Goal: Transaction & Acquisition: Purchase product/service

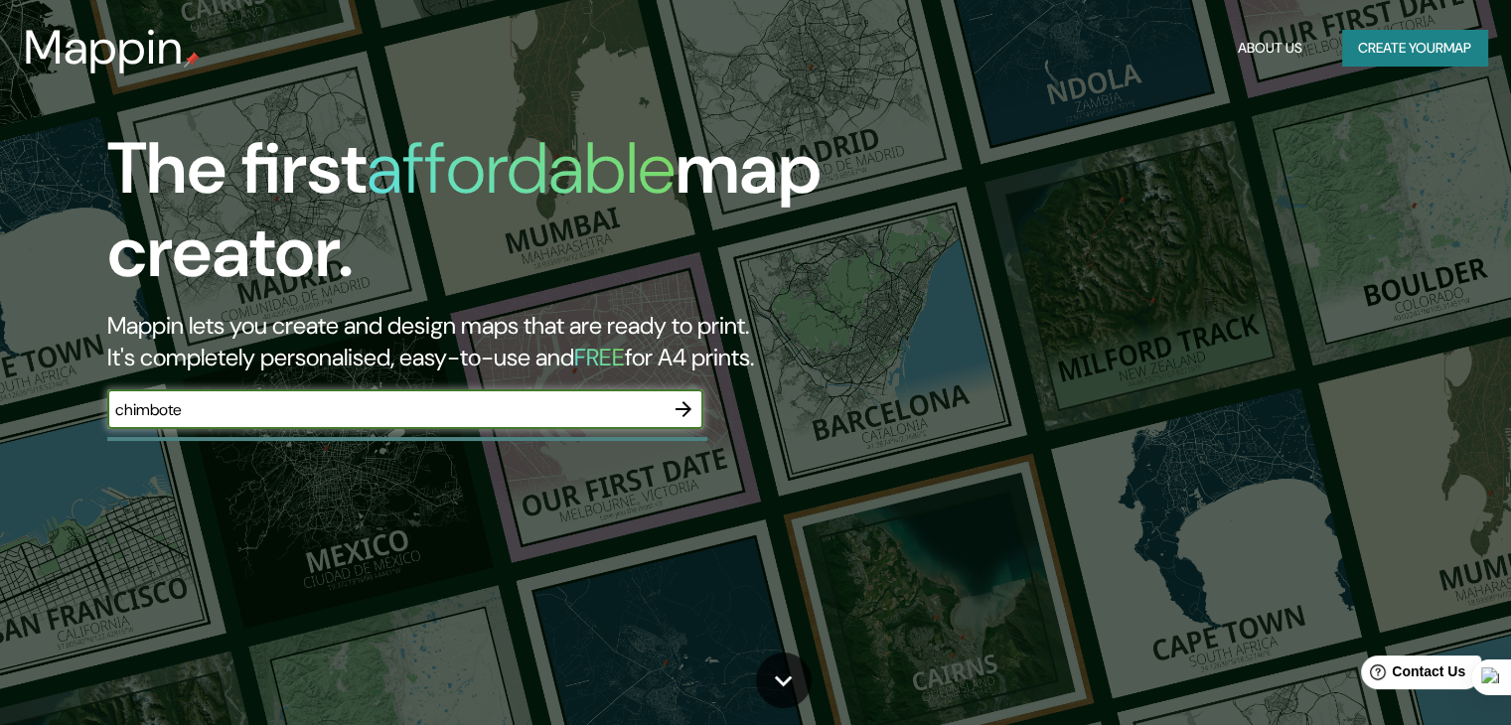
type input "chimbote"
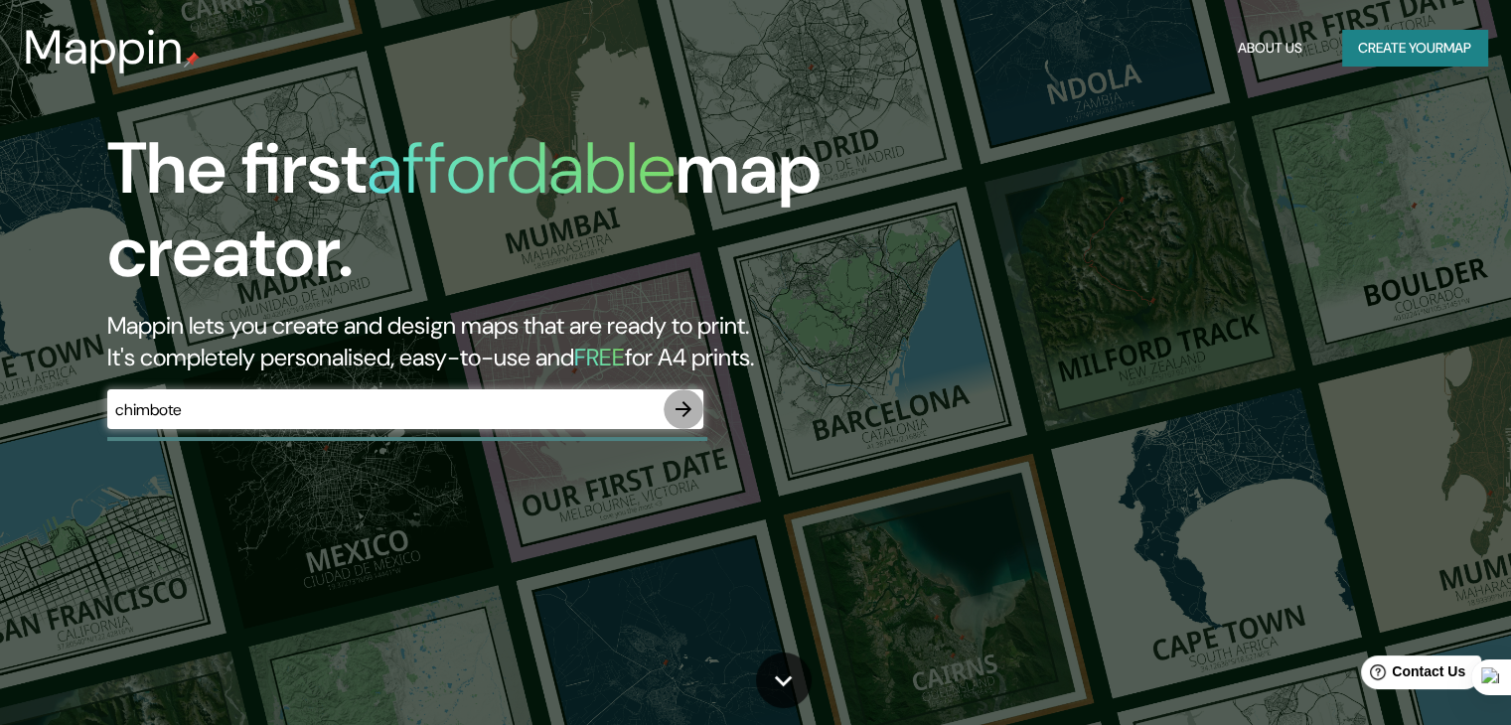
click at [679, 411] on icon "button" at bounding box center [684, 409] width 24 height 24
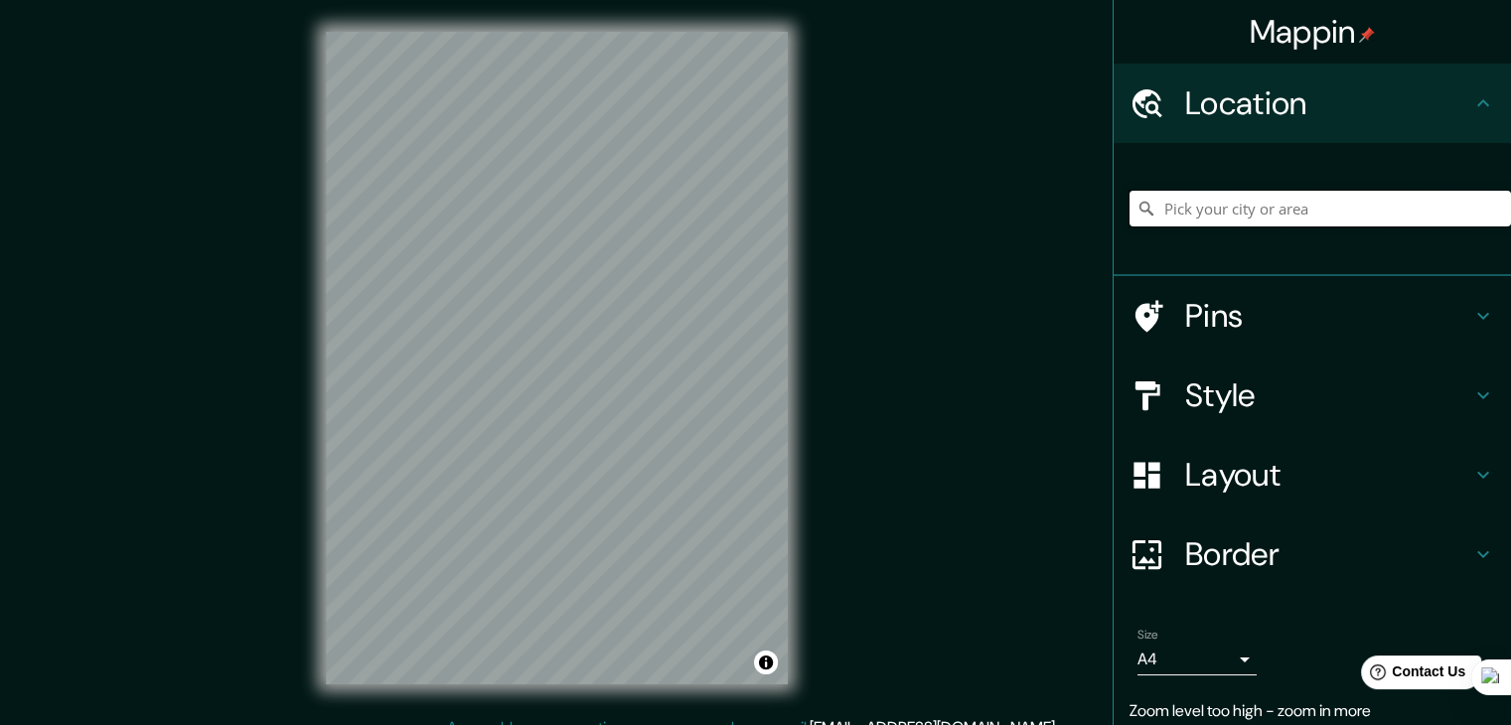
click at [1208, 212] on input "Pick your city or area" at bounding box center [1320, 209] width 381 height 36
type input "Chimbote, [GEOGRAPHIC_DATA], [GEOGRAPHIC_DATA]"
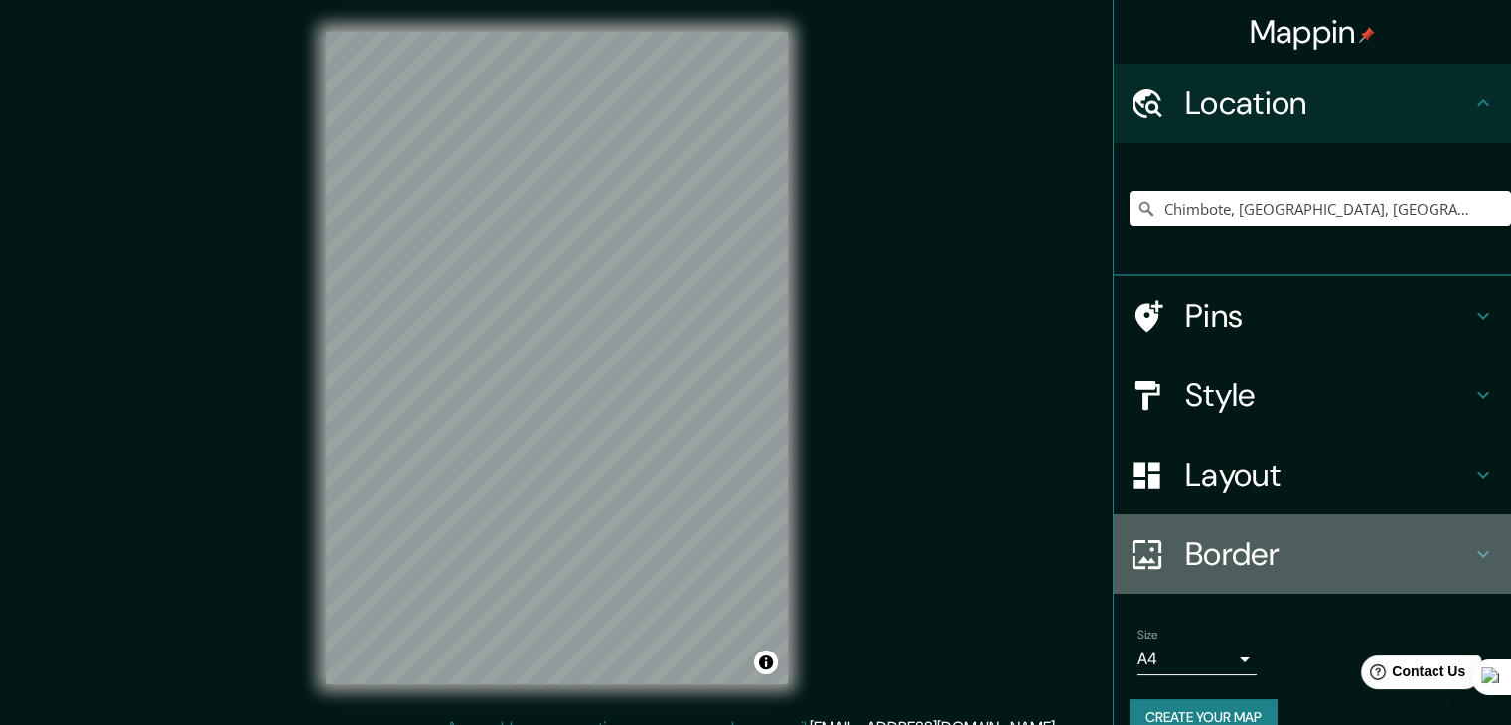
click at [1316, 557] on h4 "Border" at bounding box center [1328, 554] width 286 height 40
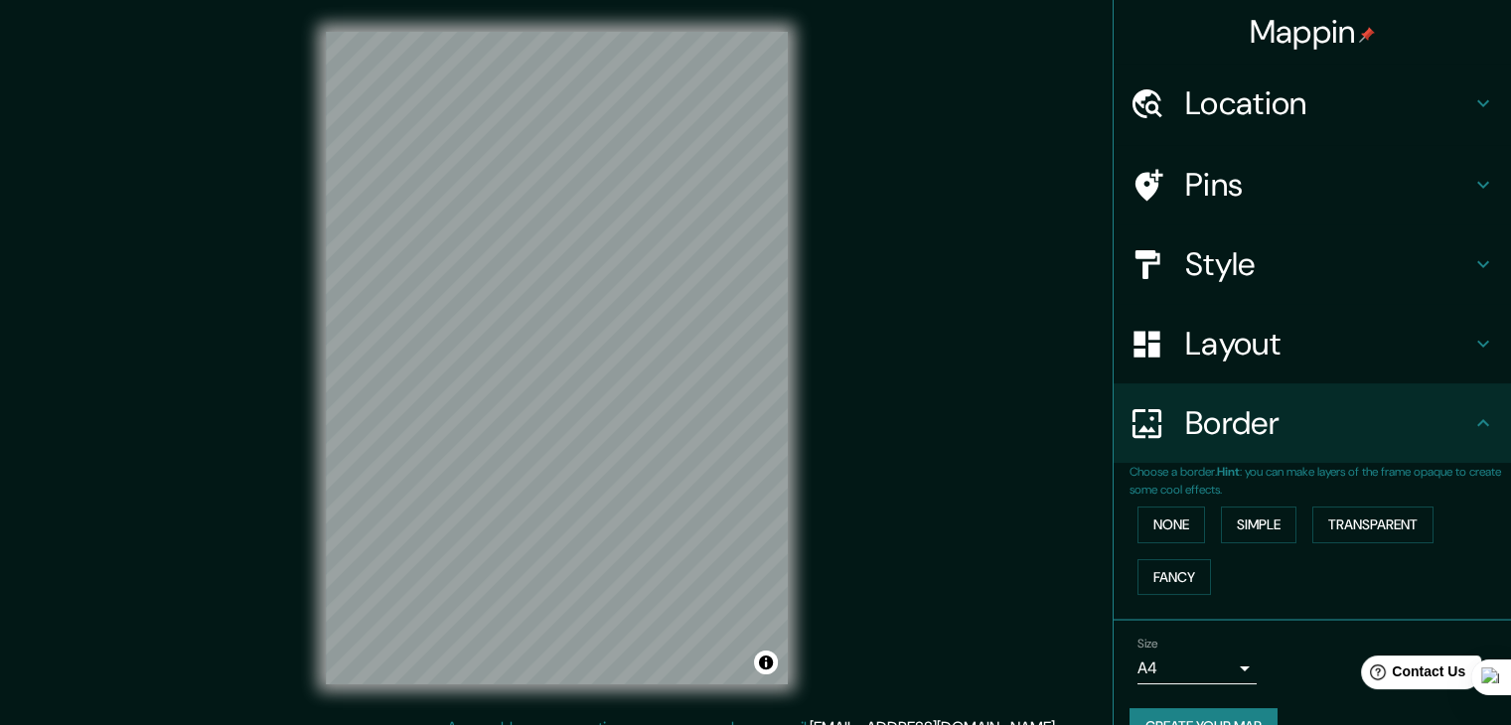
click at [1326, 395] on div "Border" at bounding box center [1312, 422] width 397 height 79
click at [1328, 381] on div "Layout" at bounding box center [1312, 343] width 397 height 79
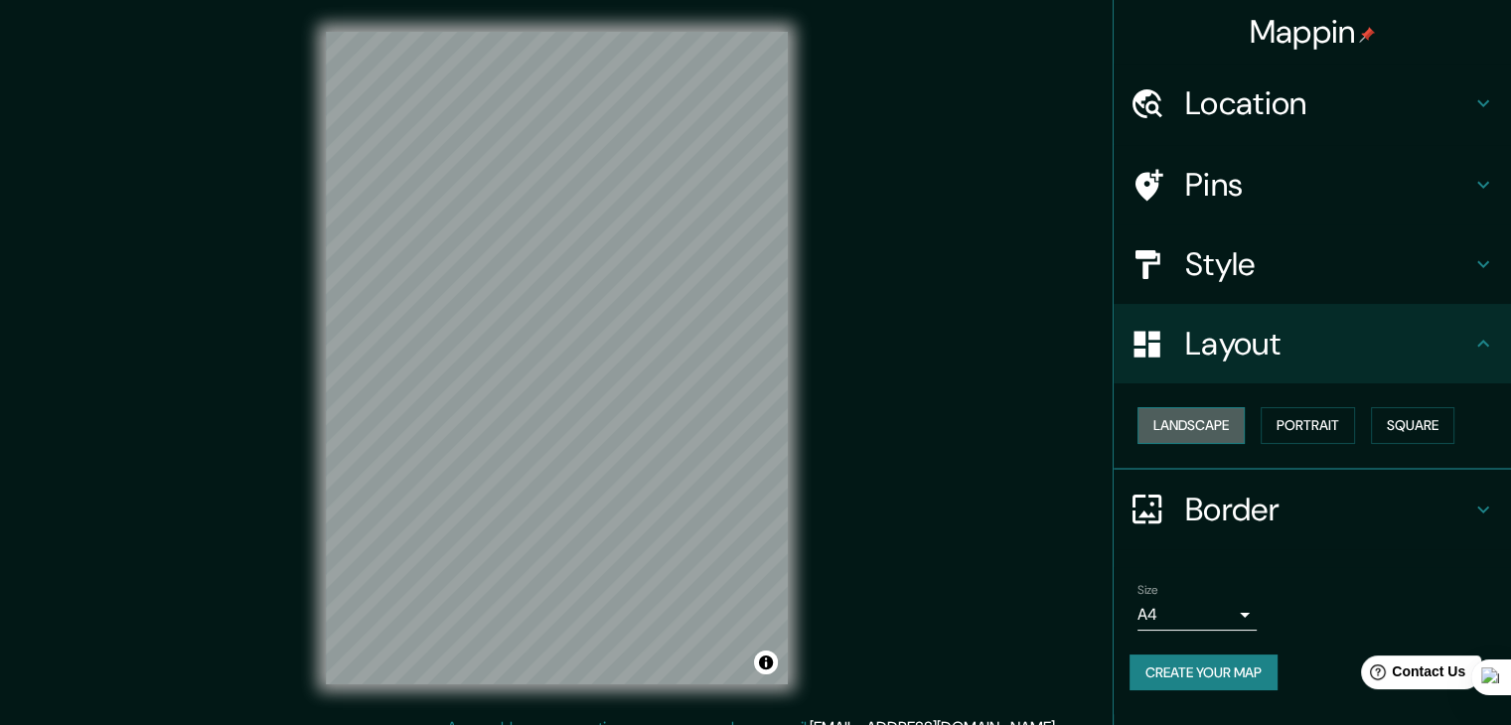
click at [1215, 423] on button "Landscape" at bounding box center [1191, 425] width 107 height 37
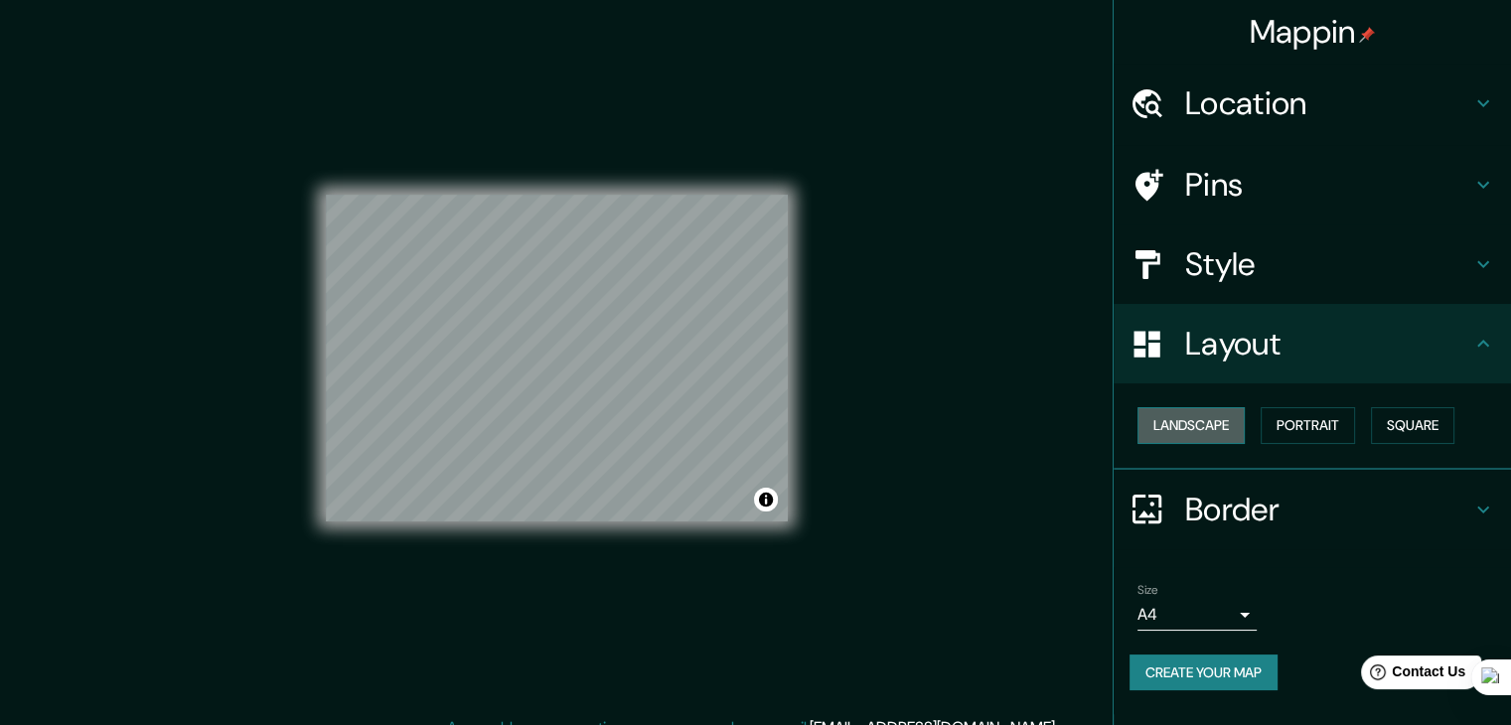
click at [1215, 423] on button "Landscape" at bounding box center [1191, 425] width 107 height 37
click at [1300, 424] on button "Portrait" at bounding box center [1308, 425] width 94 height 37
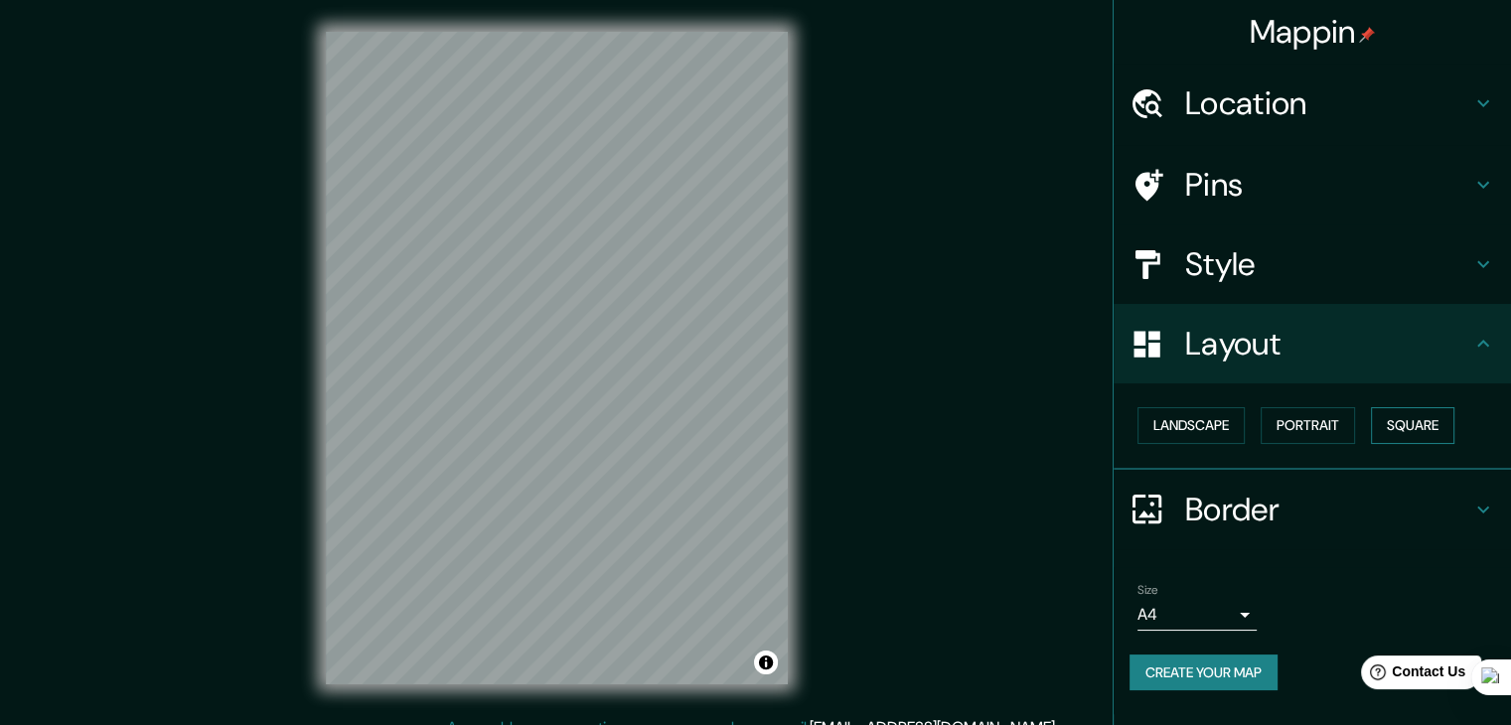
click at [1399, 436] on button "Square" at bounding box center [1412, 425] width 83 height 37
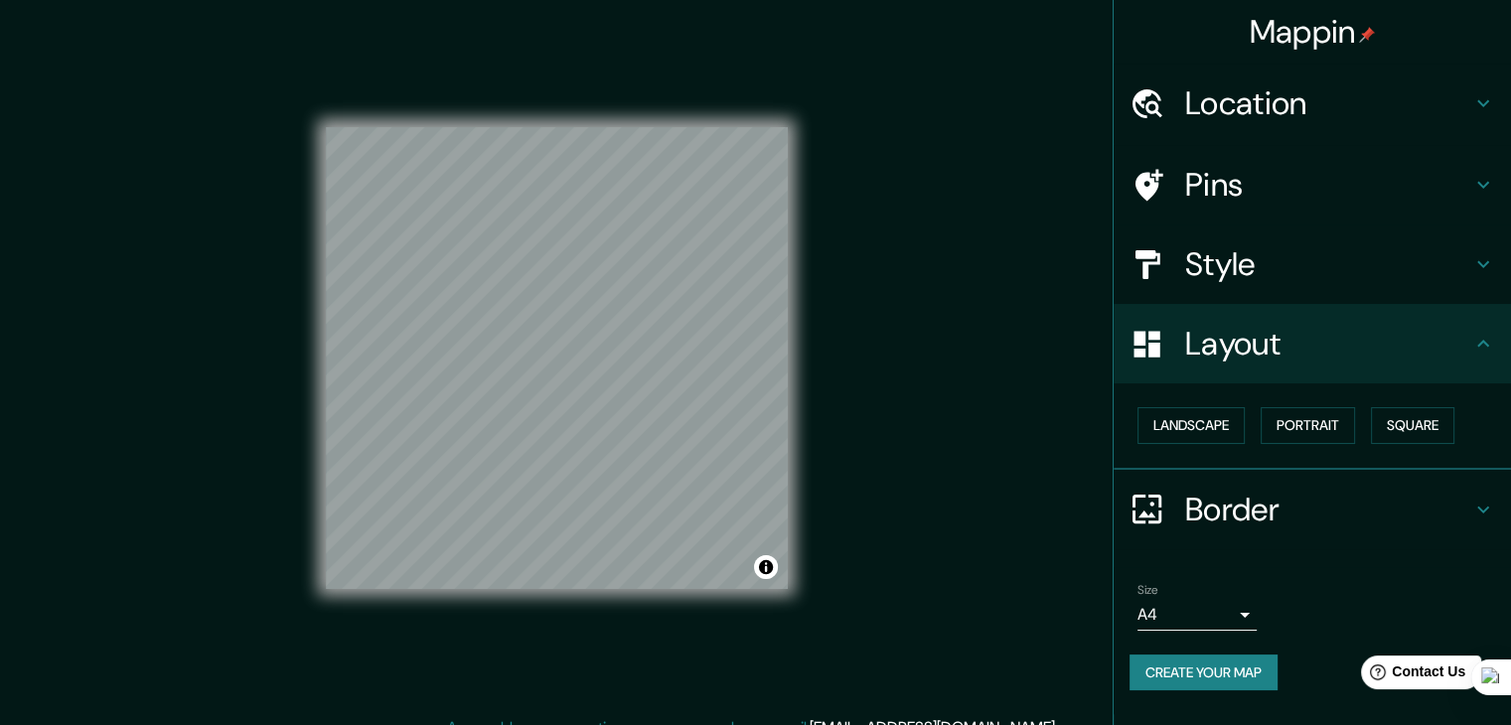
drag, startPoint x: 1272, startPoint y: 302, endPoint x: 1272, endPoint y: 275, distance: 26.8
click at [1272, 292] on div "Style" at bounding box center [1312, 264] width 397 height 79
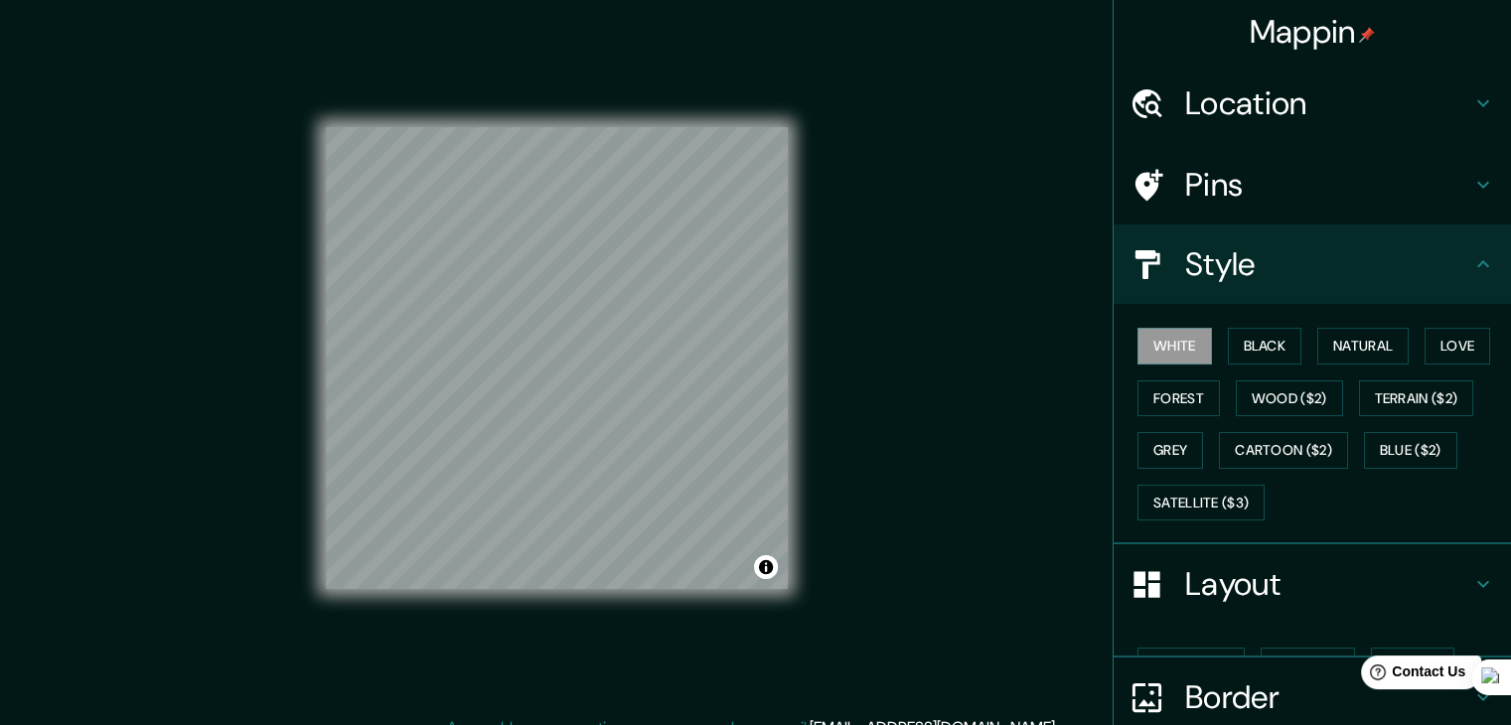
click at [1272, 275] on h4 "Style" at bounding box center [1328, 264] width 286 height 40
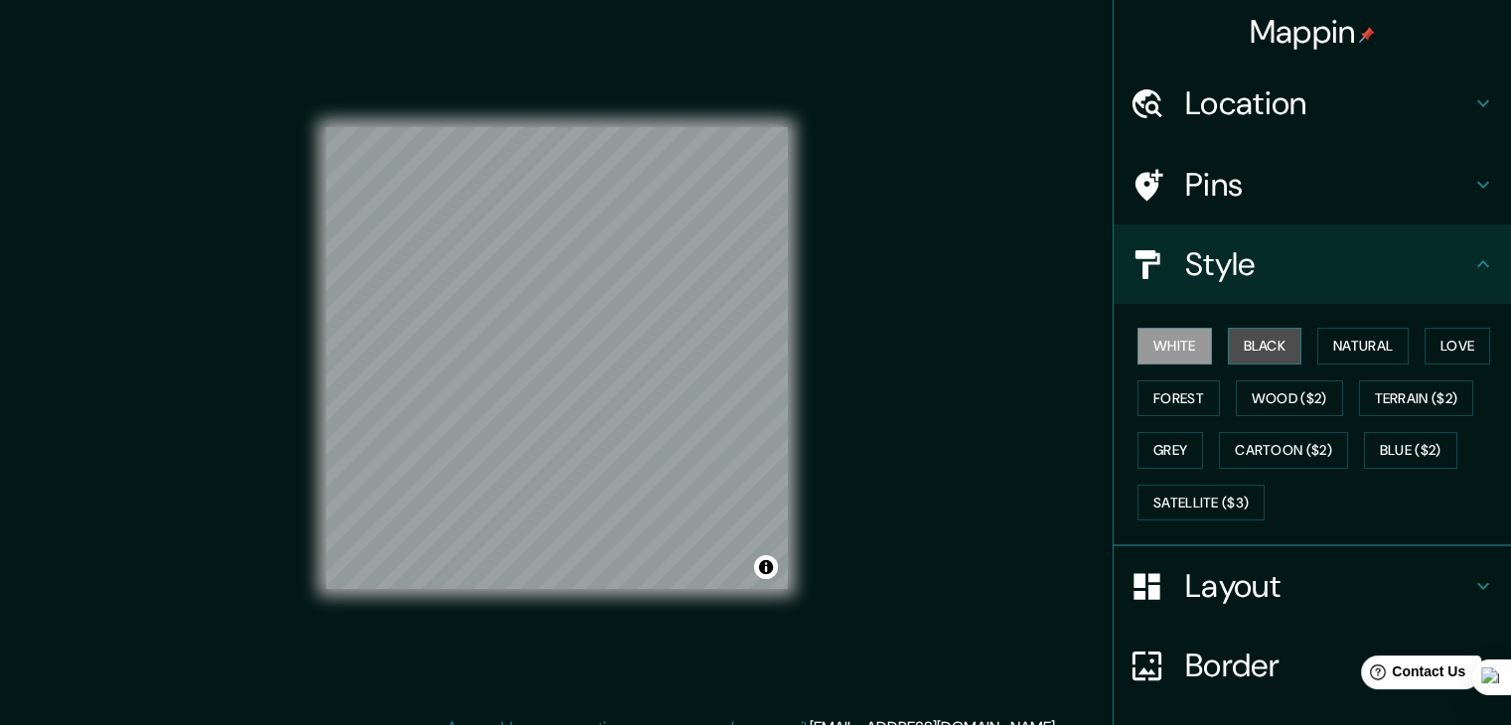
click at [1262, 357] on button "Black" at bounding box center [1265, 346] width 75 height 37
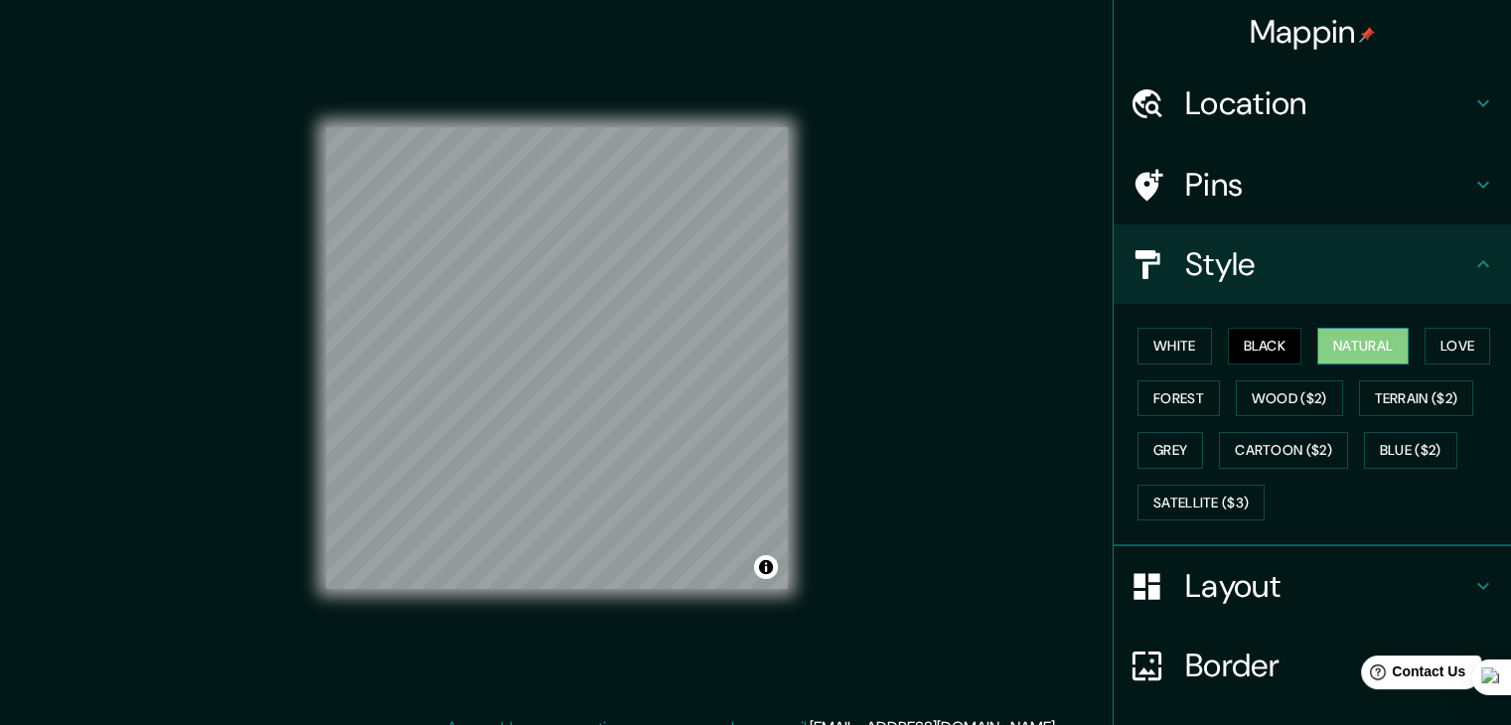
click at [1331, 355] on button "Natural" at bounding box center [1362, 346] width 91 height 37
click at [1161, 399] on button "Forest" at bounding box center [1179, 399] width 82 height 37
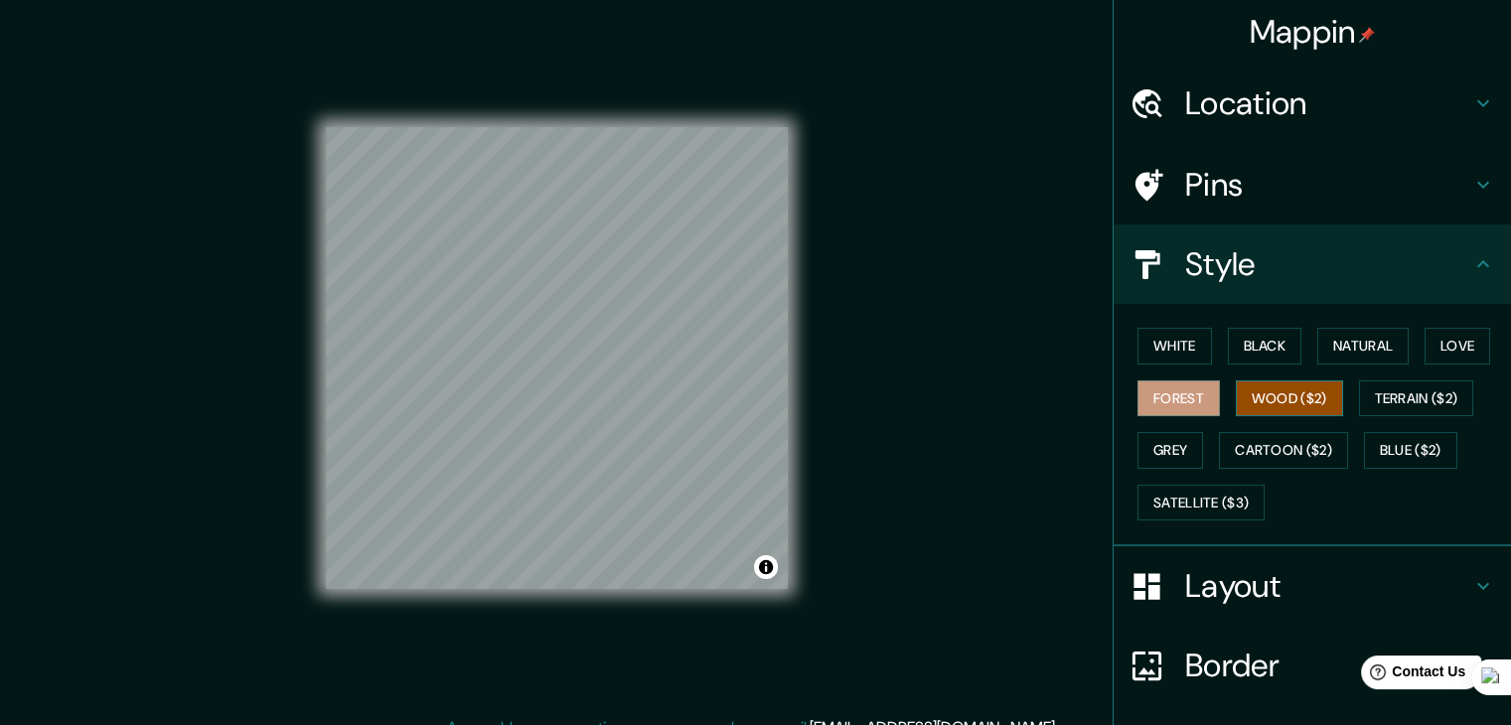
click at [1244, 392] on button "Wood ($2)" at bounding box center [1289, 399] width 107 height 37
click at [1370, 399] on button "Terrain ($2)" at bounding box center [1416, 399] width 115 height 37
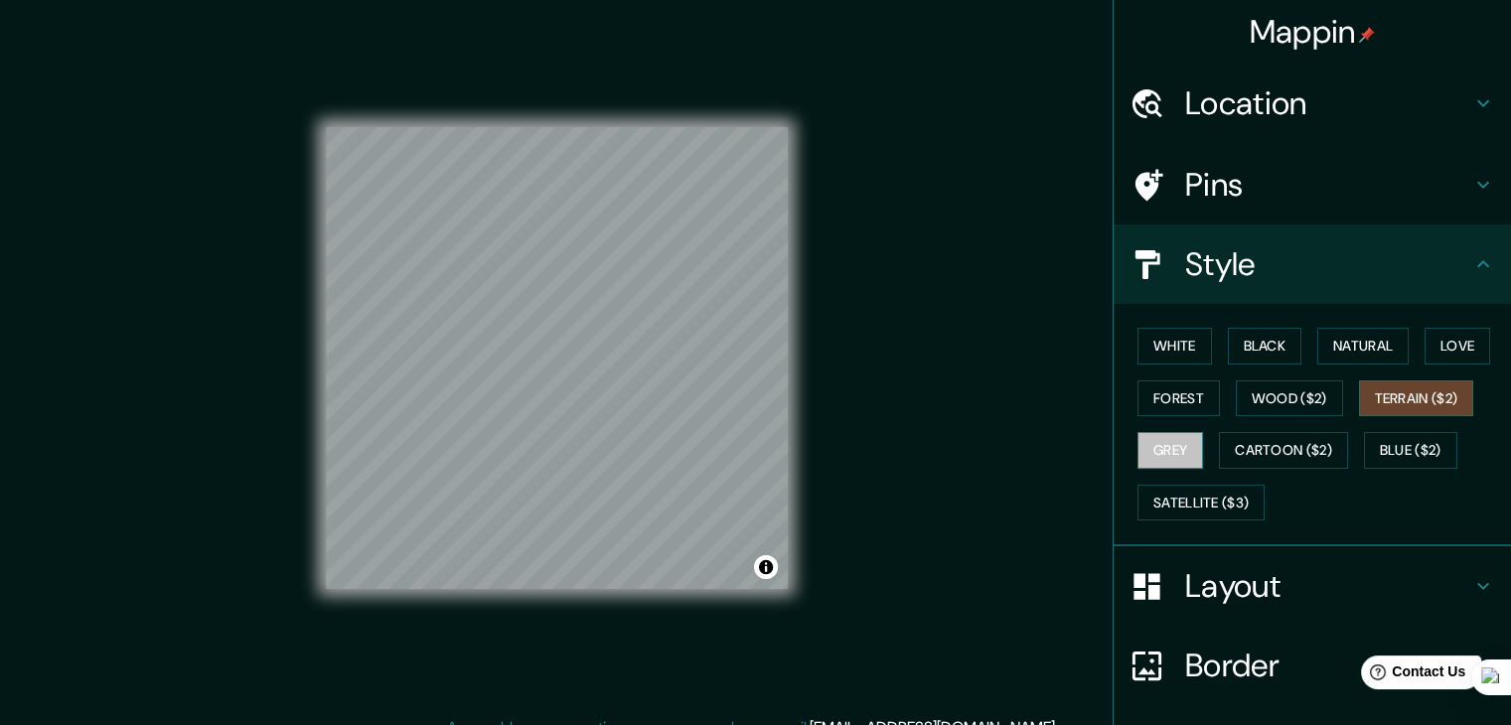
click at [1172, 448] on button "Grey" at bounding box center [1171, 450] width 66 height 37
click at [1257, 446] on button "Cartoon ($2)" at bounding box center [1283, 450] width 129 height 37
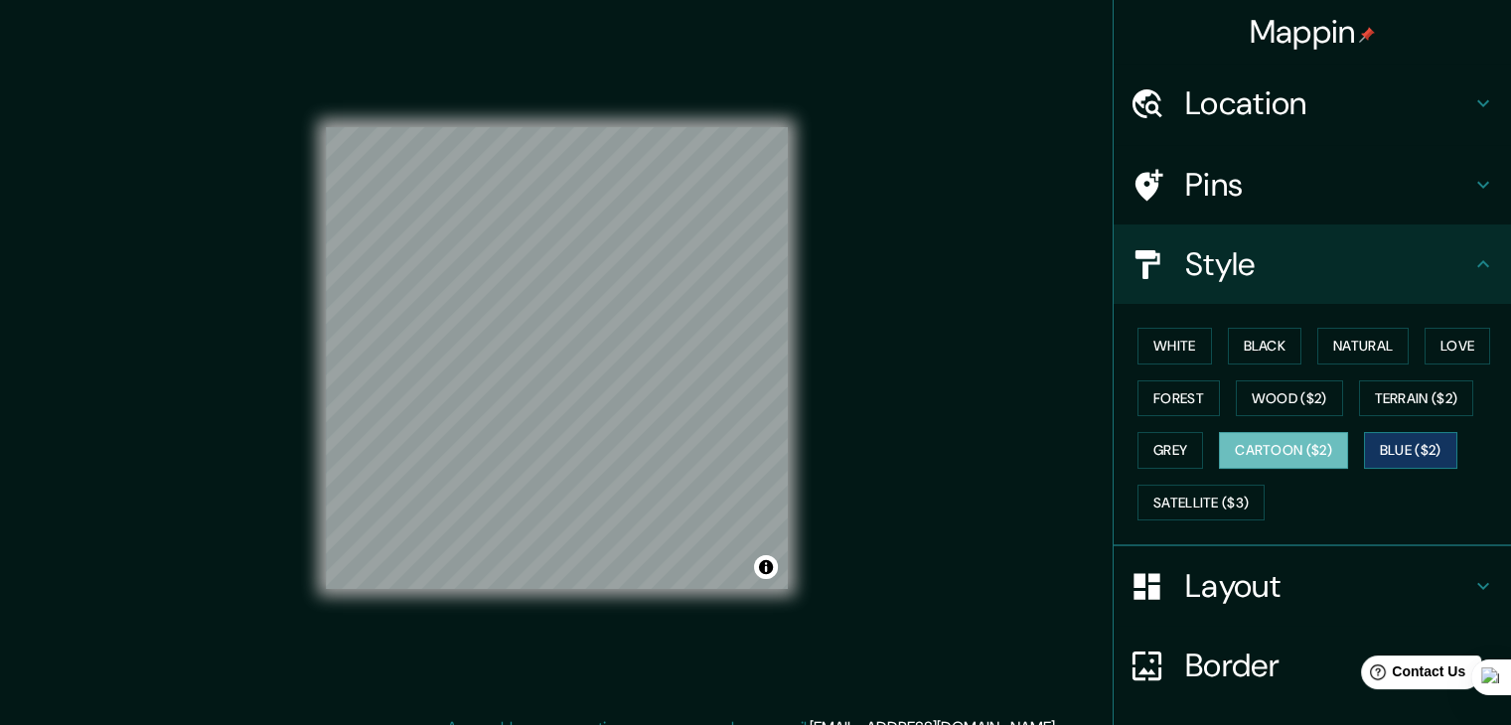
click at [1382, 450] on button "Blue ($2)" at bounding box center [1410, 450] width 93 height 37
click at [1177, 406] on button "Forest" at bounding box center [1179, 399] width 82 height 37
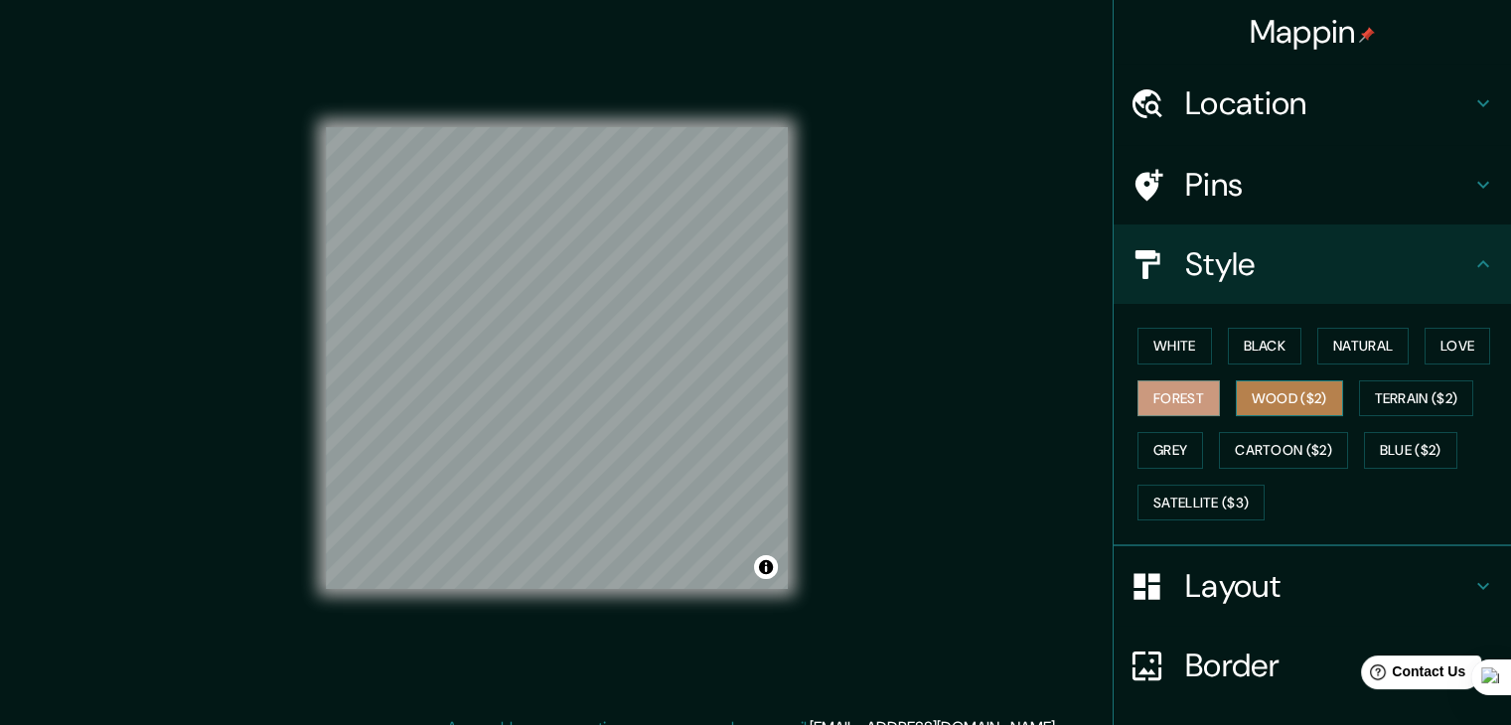
click at [1256, 399] on button "Wood ($2)" at bounding box center [1289, 399] width 107 height 37
click at [1441, 342] on button "Love" at bounding box center [1458, 346] width 66 height 37
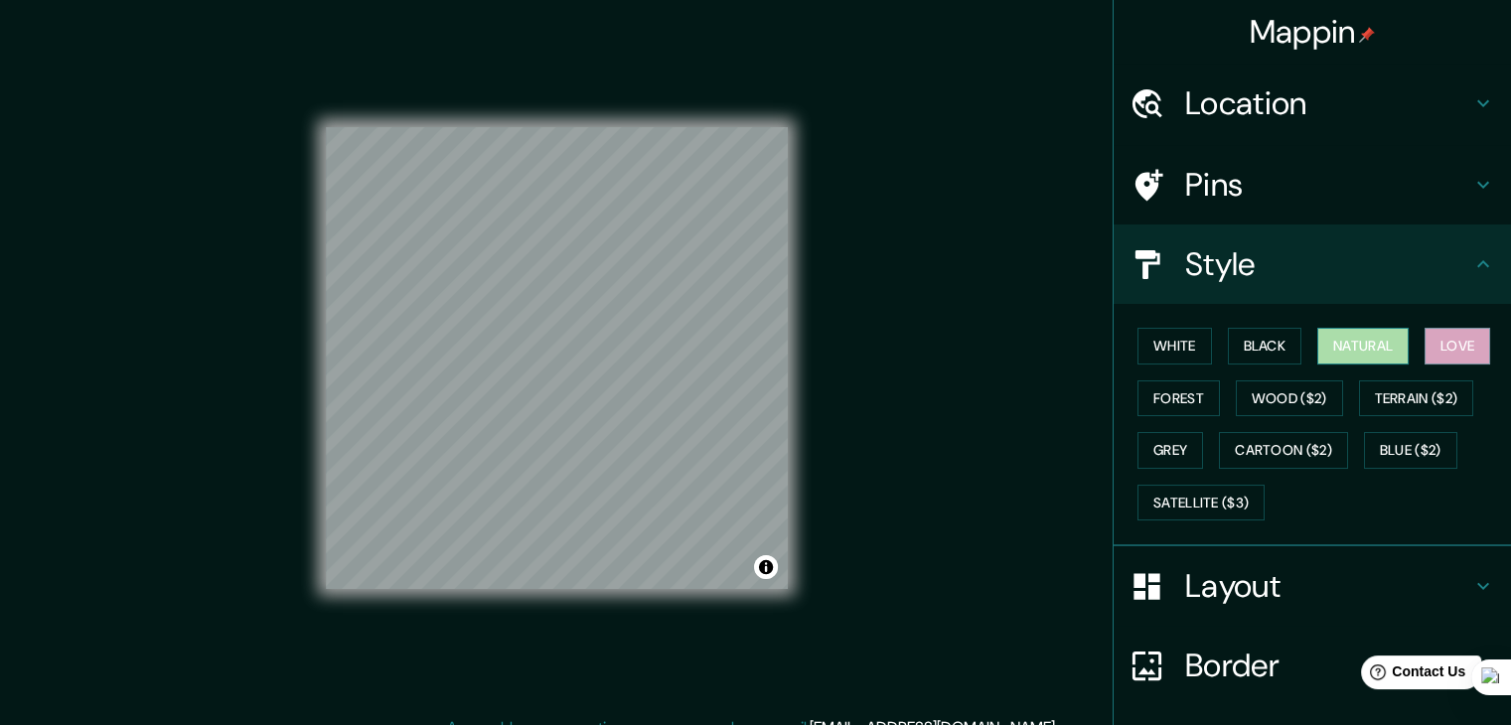
click at [1339, 339] on button "Natural" at bounding box center [1362, 346] width 91 height 37
click at [1256, 356] on button "Black" at bounding box center [1265, 346] width 75 height 37
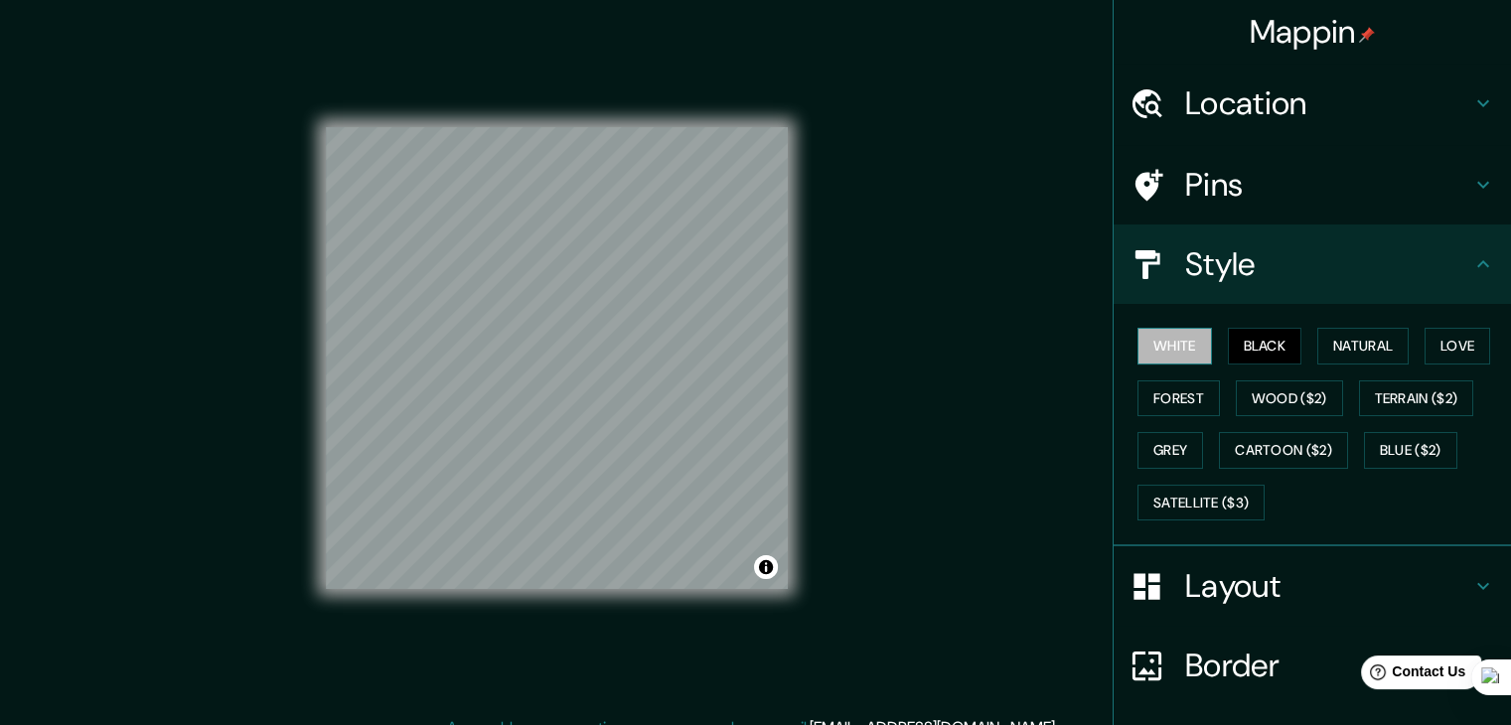
click at [1162, 357] on button "White" at bounding box center [1175, 346] width 75 height 37
